Goal: Complete application form

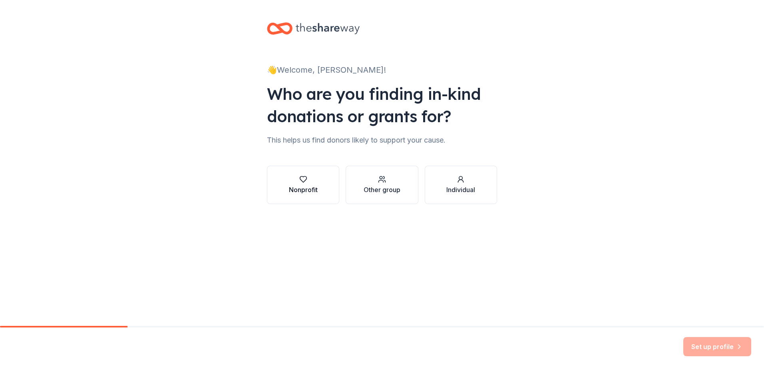
click at [312, 181] on div "button" at bounding box center [303, 179] width 29 height 8
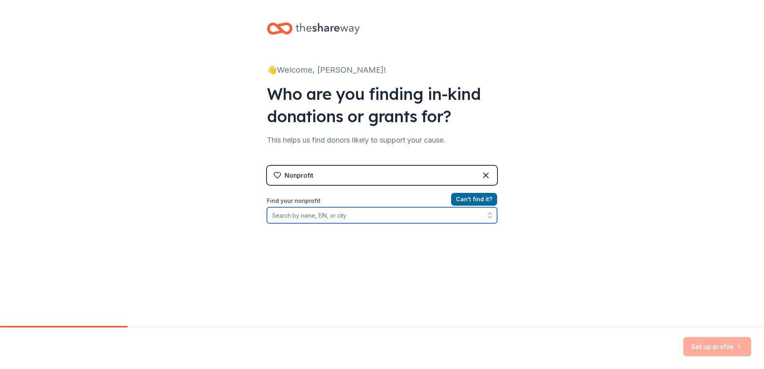
click at [306, 218] on input "Find your nonprofit" at bounding box center [382, 215] width 230 height 16
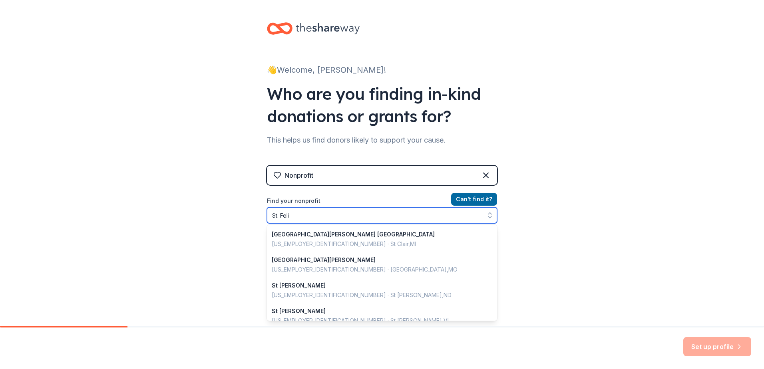
type input "St. [PERSON_NAME]"
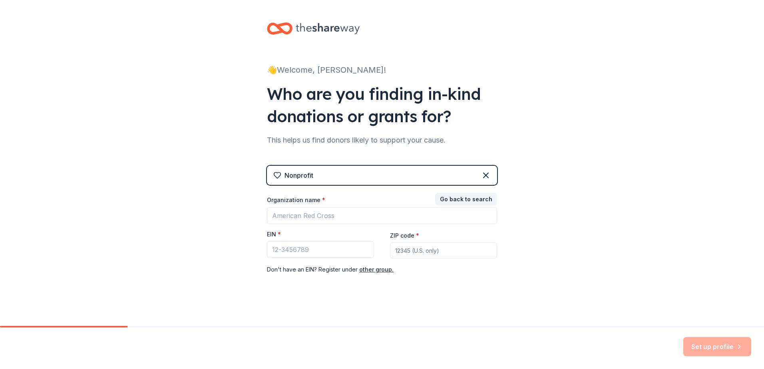
click at [650, 43] on div "👋 Welcome, [PERSON_NAME]! Who are you finding in-kind donations or grants for? …" at bounding box center [382, 164] width 764 height 329
click at [326, 215] on input "Organization name *" at bounding box center [382, 215] width 230 height 17
type input "ST [PERSON_NAME] PANTRY INC"
click at [328, 251] on input "EIN *" at bounding box center [320, 249] width 107 height 17
click at [296, 251] on input "EIN *" at bounding box center [320, 249] width 107 height 17
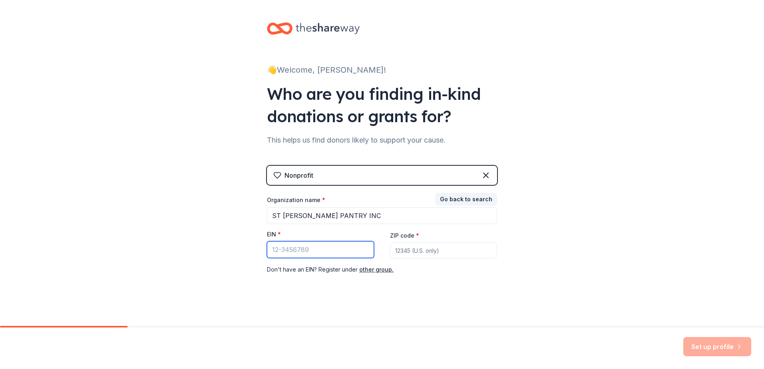
paste input "[US_EMPLOYER_IDENTIFICATION_NUMBER]"
type input "[US_EMPLOYER_IDENTIFICATION_NUMBER]"
click at [412, 250] on input "ZIP code *" at bounding box center [443, 251] width 107 height 16
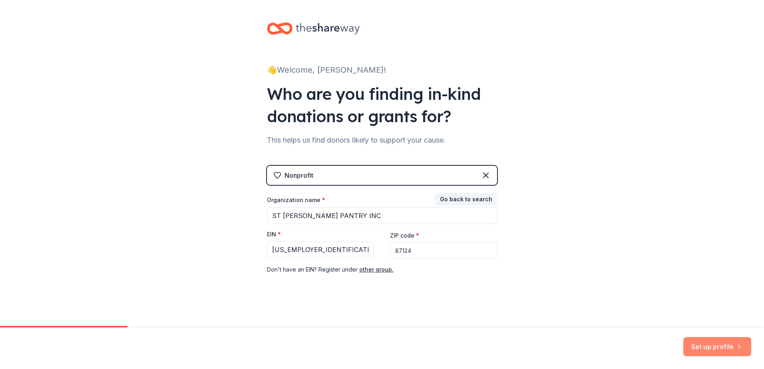
type input "87124"
click at [726, 348] on button "Set up profile" at bounding box center [717, 346] width 68 height 19
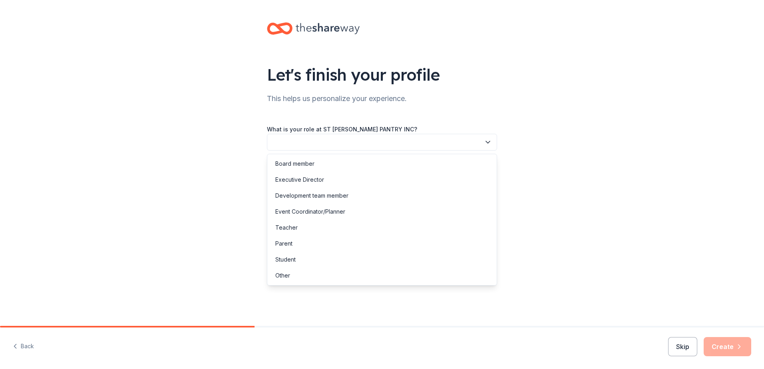
click at [491, 143] on icon "button" at bounding box center [488, 142] width 8 height 8
click at [386, 198] on div "Development team member" at bounding box center [382, 196] width 226 height 16
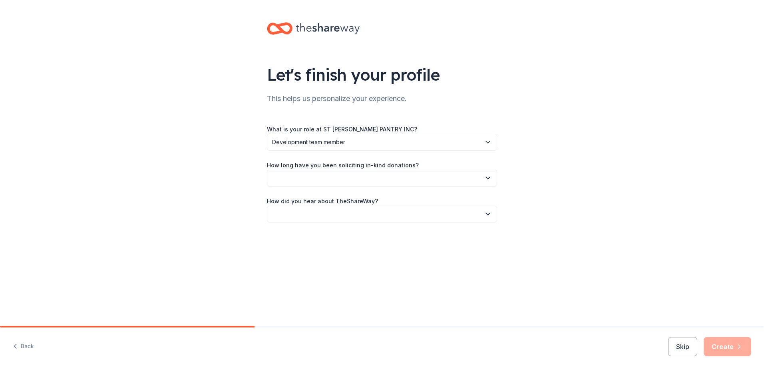
click at [489, 179] on icon "button" at bounding box center [488, 178] width 4 height 2
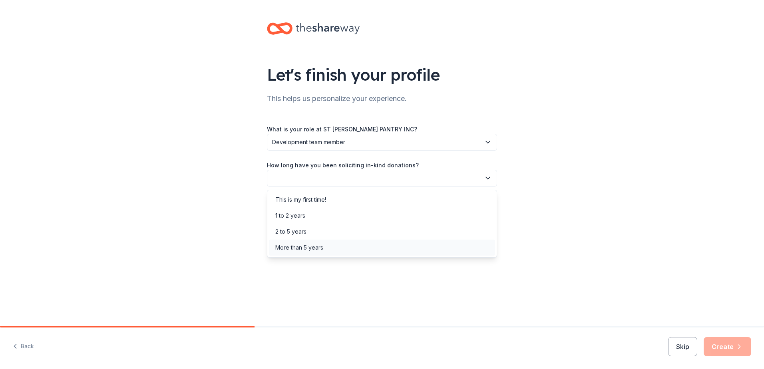
click at [354, 247] on div "More than 5 years" at bounding box center [382, 248] width 226 height 16
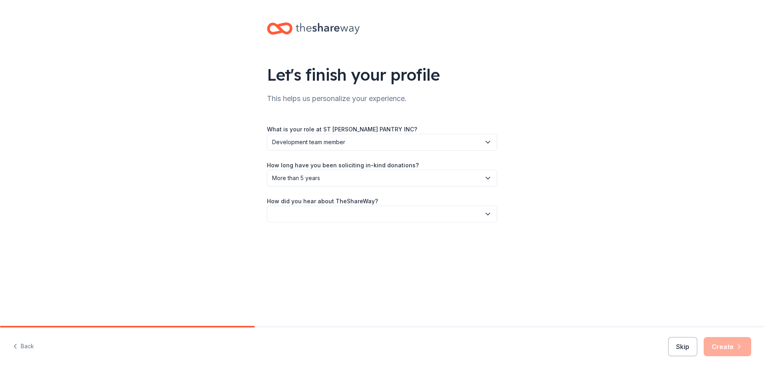
click at [487, 214] on icon "button" at bounding box center [488, 214] width 4 height 2
click at [403, 253] on div "Online search" at bounding box center [382, 252] width 226 height 16
click at [720, 349] on button "Create" at bounding box center [728, 346] width 48 height 19
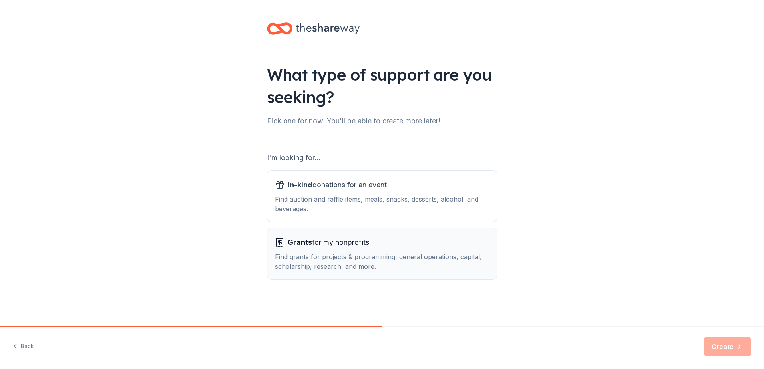
click at [344, 252] on div "Find grants for projects & programming, general operations, capital, scholarshi…" at bounding box center [382, 261] width 214 height 19
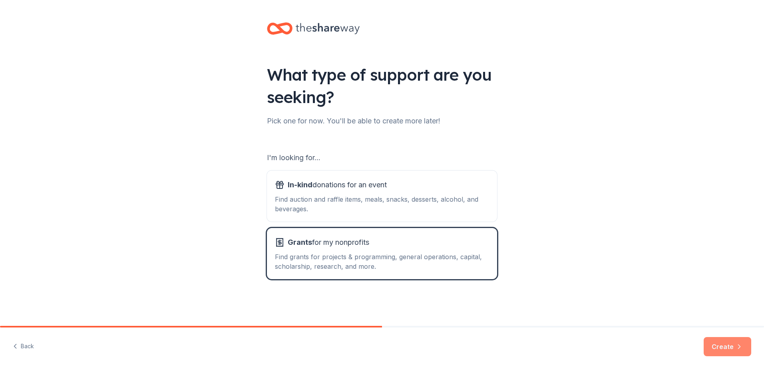
click at [730, 349] on button "Create" at bounding box center [728, 346] width 48 height 19
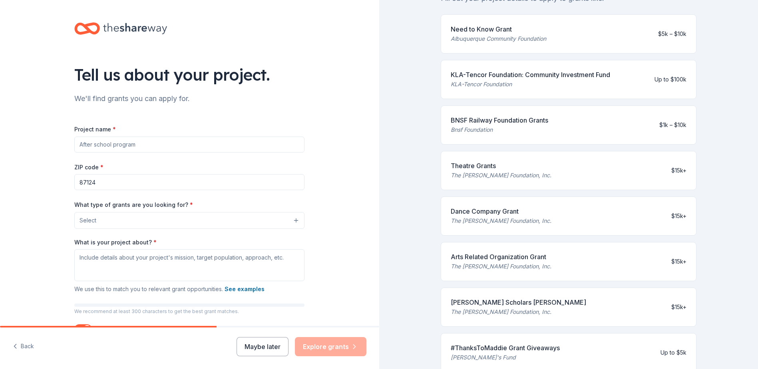
scroll to position [120, 0]
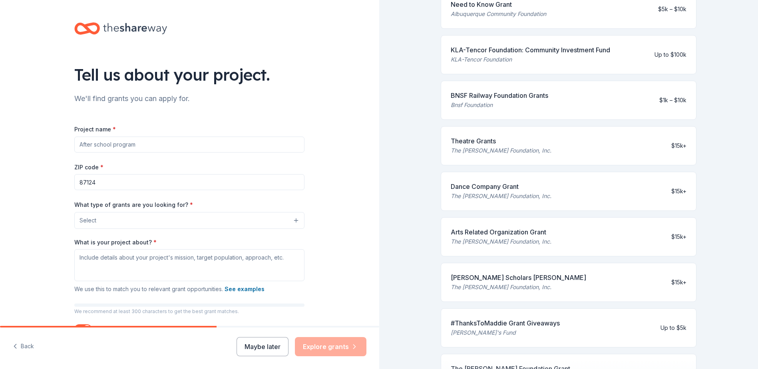
click at [206, 143] on input "Project name *" at bounding box center [189, 145] width 230 height 16
click at [307, 83] on div "Tell us about your project. We'll find grants you can apply for. Project name *…" at bounding box center [190, 191] width 256 height 382
